Goal: Check status: Verify the current state of an ongoing process or item

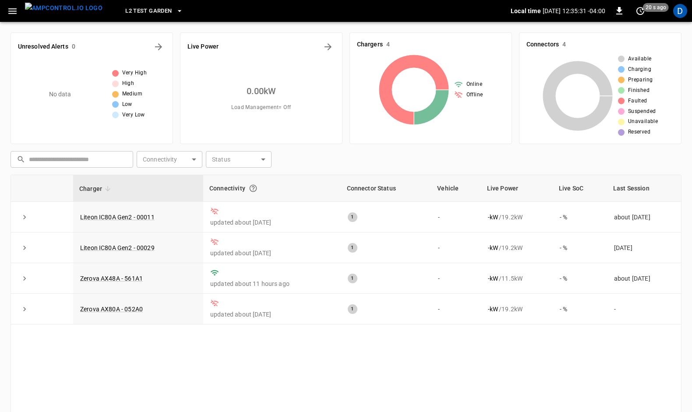
scroll to position [16, 0]
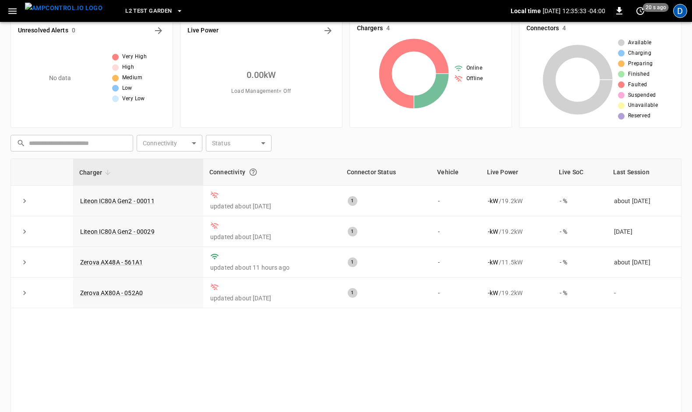
click at [676, 12] on div "D" at bounding box center [680, 11] width 14 height 14
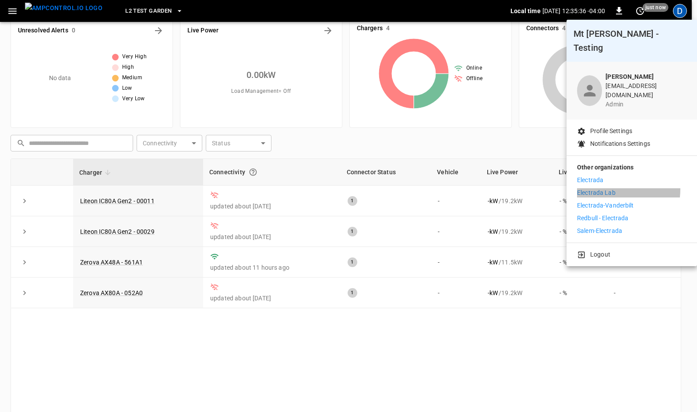
click at [594, 188] on p "Electrada Lab" at bounding box center [596, 192] width 39 height 9
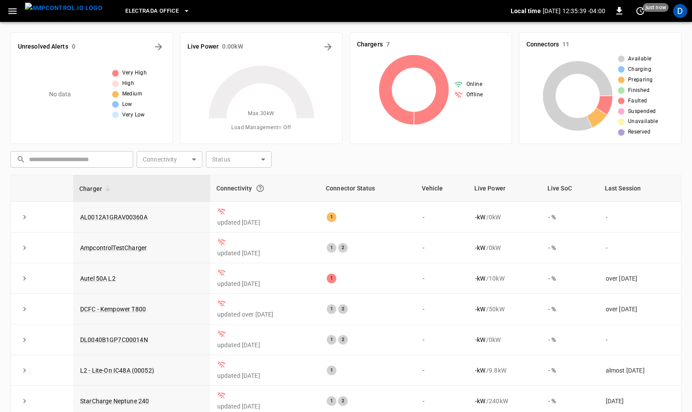
click at [165, 8] on button "Electrada Office" at bounding box center [158, 11] width 72 height 17
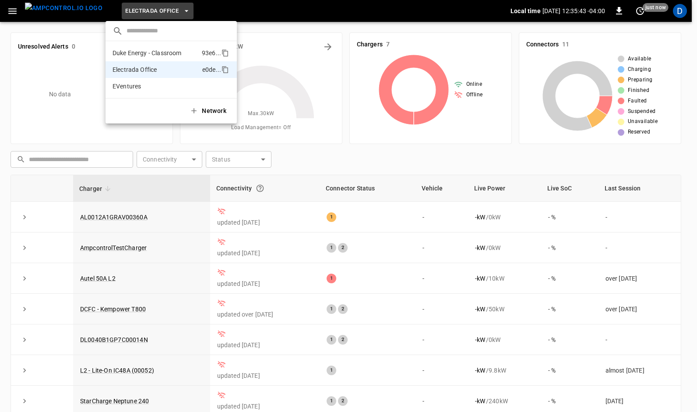
click at [149, 51] on p "Duke Energy - Classroom" at bounding box center [147, 53] width 69 height 9
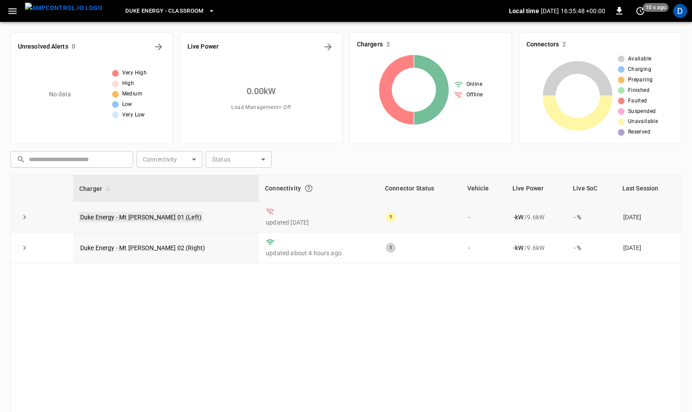
click at [146, 213] on link "Duke Energy - Mt [PERSON_NAME] 01 (Left)" at bounding box center [140, 217] width 125 height 11
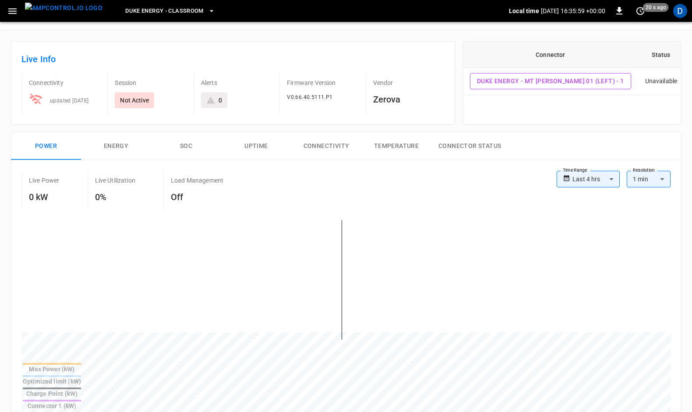
scroll to position [24, 0]
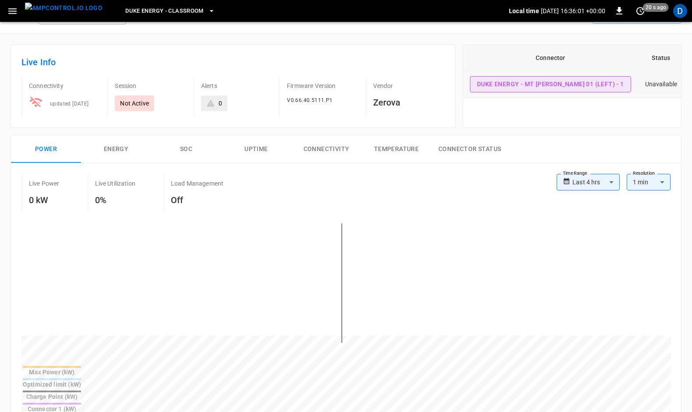
click at [539, 79] on button "Duke Energy - Mt [PERSON_NAME] 01 (Left) - 1" at bounding box center [550, 84] width 161 height 16
type input "**********"
